Goal: Navigation & Orientation: Understand site structure

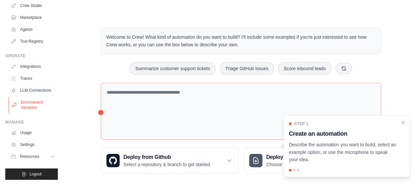
scroll to position [49, 0]
click at [29, 92] on link "LLM Connections" at bounding box center [34, 90] width 50 height 11
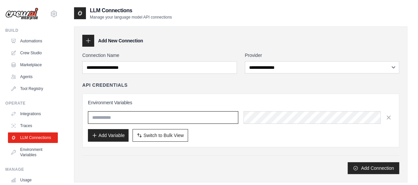
click at [140, 117] on input "text" at bounding box center [163, 117] width 150 height 13
paste input "********"
type input "********"
paste input "**********"
type input "**********"
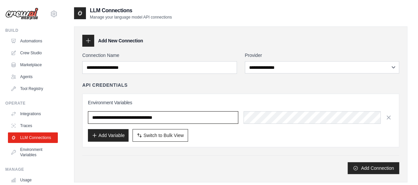
drag, startPoint x: 166, startPoint y: 119, endPoint x: 40, endPoint y: 105, distance: 127.6
click at [40, 103] on div "jihanebouramtane2002@gmail.com Settings Build Automations Crew Studio" at bounding box center [209, 129] width 418 height 258
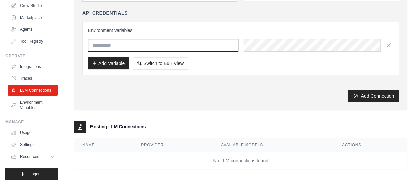
scroll to position [71, 0]
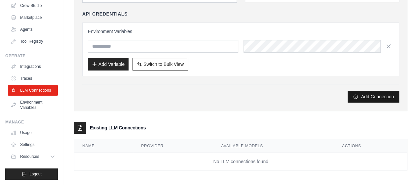
click at [379, 96] on button "Add Connection" at bounding box center [372, 96] width 51 height 12
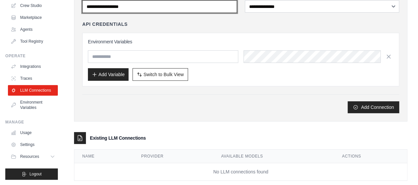
scroll to position [0, 0]
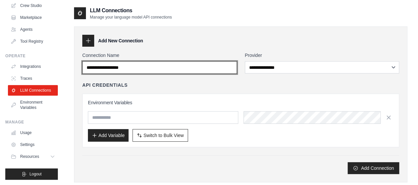
click at [186, 67] on input "Connection Name" at bounding box center [159, 67] width 154 height 13
type input "******"
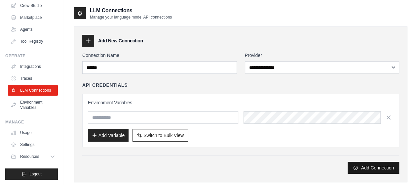
click at [380, 164] on button "Add Connection" at bounding box center [372, 167] width 51 height 12
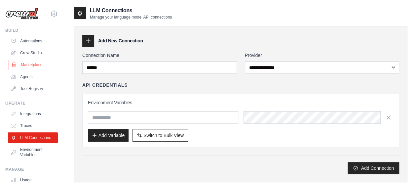
scroll to position [0, 0]
click at [29, 54] on link "Crew Studio" at bounding box center [34, 52] width 50 height 11
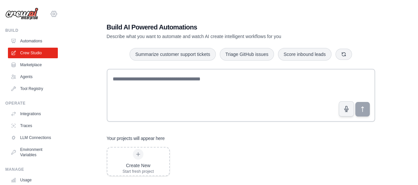
click at [50, 14] on icon at bounding box center [54, 14] width 8 height 8
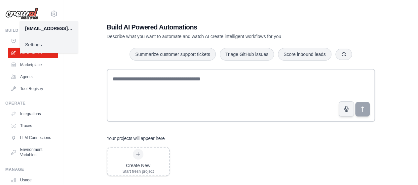
click at [36, 42] on link "Settings" at bounding box center [49, 45] width 58 height 12
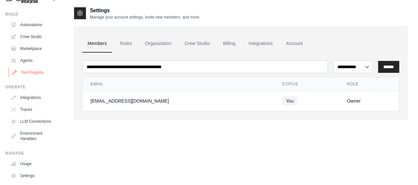
scroll to position [17, 0]
click at [37, 140] on link "Environment Variables" at bounding box center [34, 135] width 50 height 16
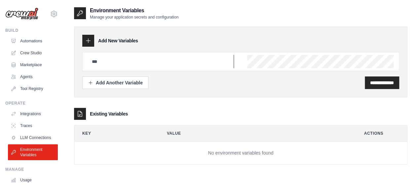
click at [105, 60] on input "text" at bounding box center [161, 61] width 146 height 13
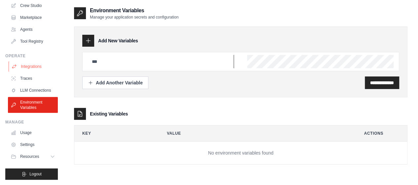
scroll to position [52, 0]
click at [27, 145] on link "Settings" at bounding box center [34, 144] width 50 height 11
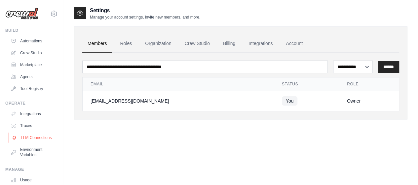
click at [29, 138] on link "LLM Connections" at bounding box center [34, 137] width 50 height 11
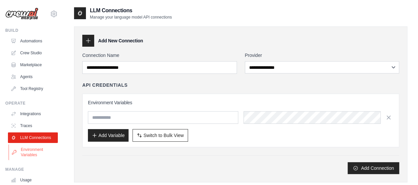
click at [28, 155] on link "Environment Variables" at bounding box center [34, 152] width 50 height 16
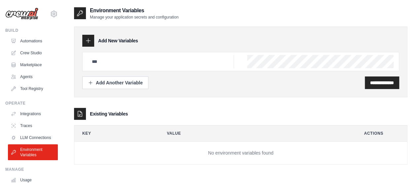
click at [30, 14] on img at bounding box center [21, 14] width 33 height 13
click at [40, 55] on link "Crew Studio" at bounding box center [34, 53] width 50 height 11
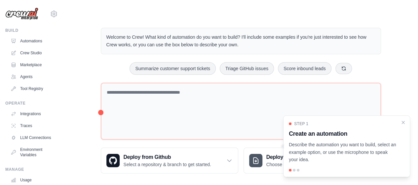
click at [406, 121] on div "Step 1 Create an automation Describe the automation you want to build, select a…" at bounding box center [346, 145] width 127 height 61
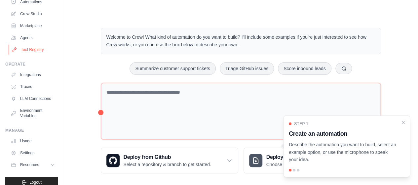
scroll to position [52, 0]
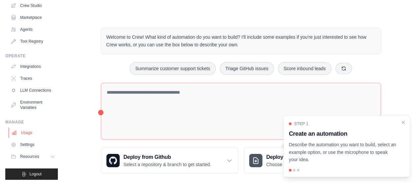
click at [26, 133] on link "Usage" at bounding box center [34, 132] width 50 height 11
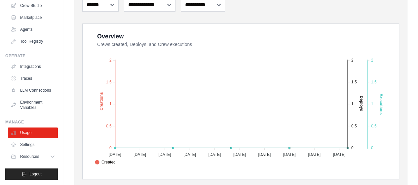
scroll to position [101, 0]
click at [32, 145] on link "Settings" at bounding box center [34, 144] width 50 height 11
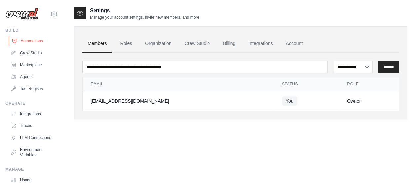
click at [28, 40] on link "Automations" at bounding box center [34, 41] width 50 height 11
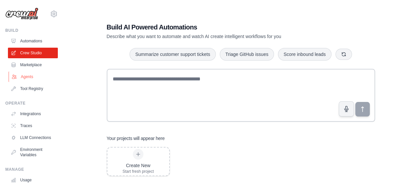
drag, startPoint x: 34, startPoint y: 66, endPoint x: 23, endPoint y: 76, distance: 15.2
click at [23, 76] on link "Agents" at bounding box center [34, 76] width 50 height 11
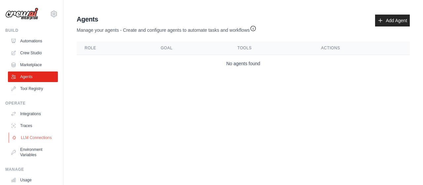
scroll to position [52, 0]
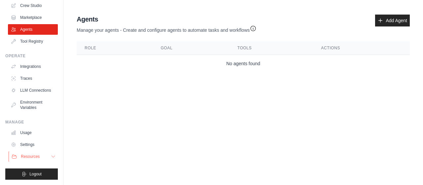
click at [31, 157] on span "Resources" at bounding box center [30, 156] width 19 height 5
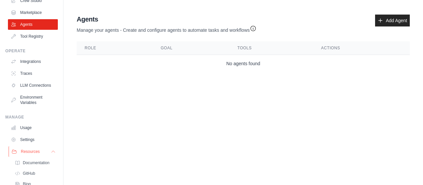
scroll to position [94, 0]
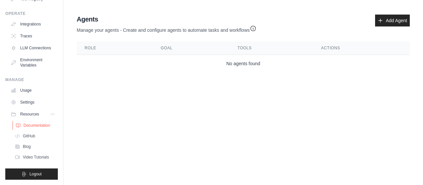
click at [41, 128] on link "Documentation" at bounding box center [36, 124] width 46 height 9
